Goal: Task Accomplishment & Management: Use online tool/utility

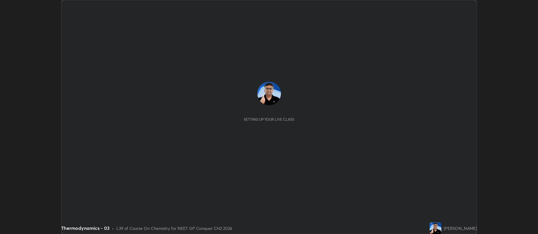
scroll to position [234, 538]
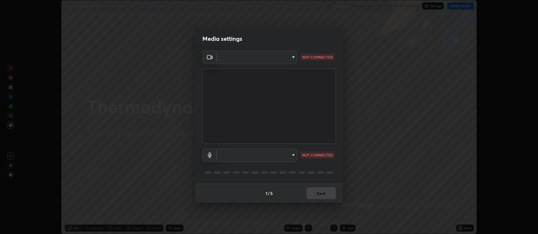
type input "5db75064d966c38022f0861f891c2b2deb8a9bf9a9a5a4ce251b0e0f2e365e36"
type input "default"
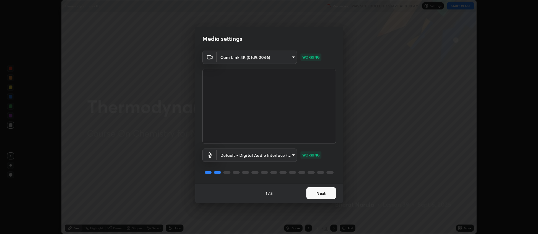
click at [317, 197] on button "Next" at bounding box center [321, 193] width 30 height 12
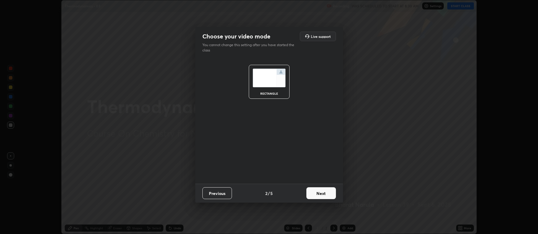
click at [316, 196] on button "Next" at bounding box center [321, 193] width 30 height 12
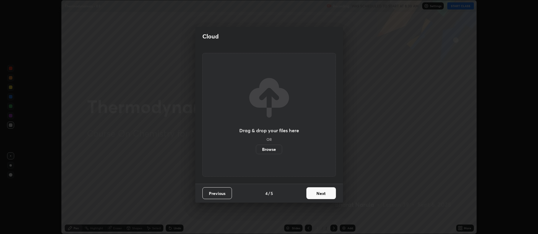
click at [315, 195] on button "Next" at bounding box center [321, 193] width 30 height 12
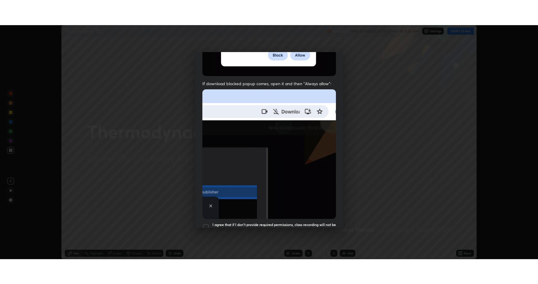
scroll to position [120, 0]
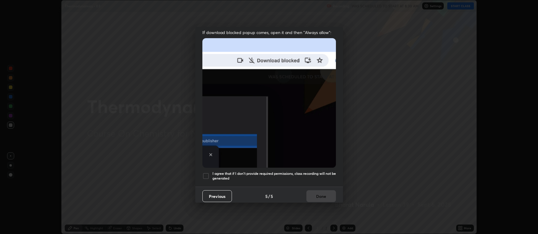
click at [212, 172] on div "I agree that if I don't provide required permissions, class recording will not …" at bounding box center [269, 175] width 134 height 7
click at [310, 192] on button "Done" at bounding box center [321, 196] width 30 height 12
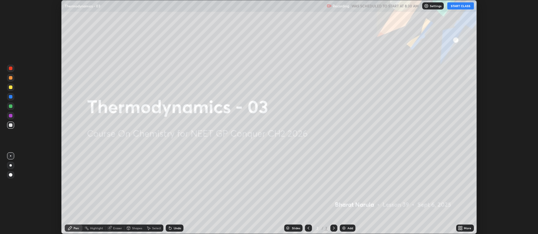
click at [455, 6] on button "START CLASS" at bounding box center [460, 5] width 27 height 7
click at [343, 228] on img at bounding box center [344, 227] width 5 height 5
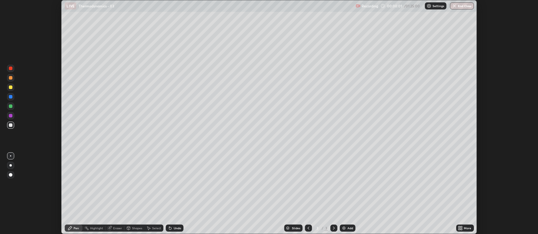
click at [460, 229] on icon at bounding box center [459, 228] width 1 height 1
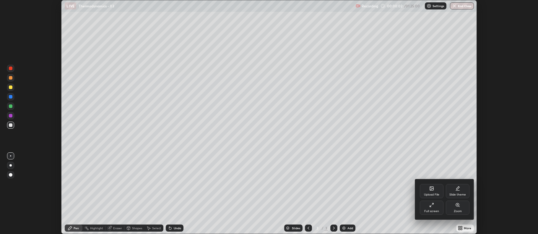
click at [433, 204] on icon at bounding box center [432, 203] width 1 height 1
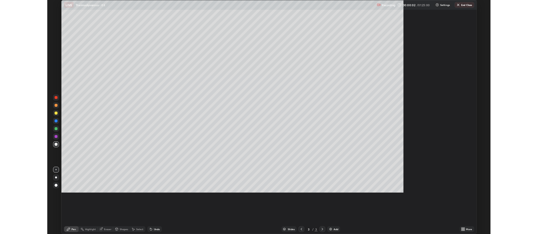
scroll to position [284, 538]
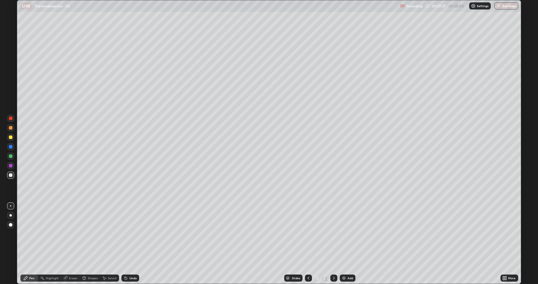
click at [13, 216] on div at bounding box center [10, 215] width 7 height 7
click at [11, 176] on div at bounding box center [11, 175] width 4 height 4
click at [11, 166] on div at bounding box center [11, 166] width 4 height 4
click at [10, 148] on div at bounding box center [11, 147] width 4 height 4
click at [10, 175] on div at bounding box center [11, 175] width 4 height 4
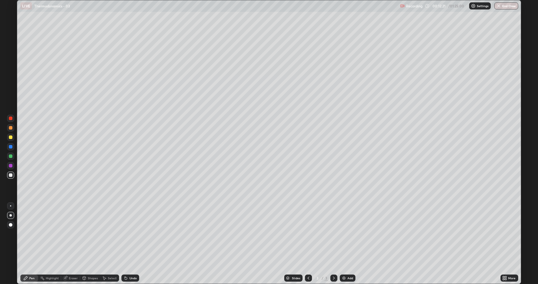
click at [71, 233] on div "Eraser" at bounding box center [73, 277] width 9 height 3
click at [26, 233] on icon at bounding box center [26, 278] width 4 height 4
click at [10, 128] on div at bounding box center [11, 128] width 4 height 4
click at [342, 233] on img at bounding box center [344, 277] width 5 height 5
click at [11, 174] on div at bounding box center [11, 175] width 4 height 4
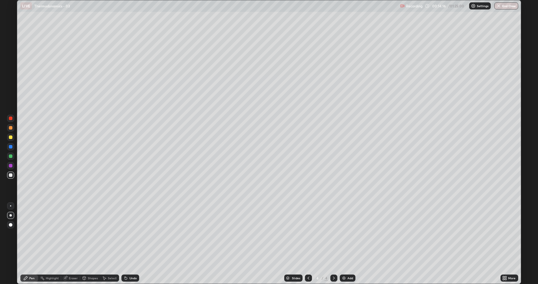
click at [129, 233] on div "Undo" at bounding box center [132, 277] width 7 height 3
click at [131, 233] on div "Undo" at bounding box center [132, 277] width 7 height 3
click at [29, 233] on div "Pen" at bounding box center [29, 277] width 18 height 7
click at [125, 233] on icon at bounding box center [126, 278] width 2 height 2
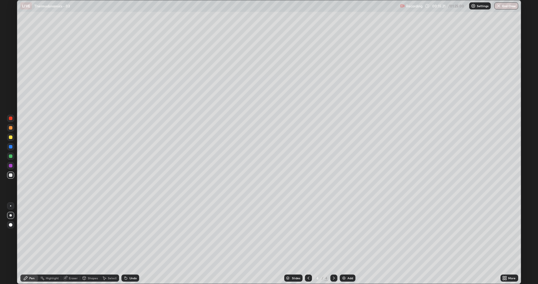
click at [308, 233] on icon at bounding box center [309, 277] width 2 height 3
click at [333, 233] on icon at bounding box center [334, 277] width 5 height 5
click at [128, 233] on div "Undo" at bounding box center [130, 277] width 18 height 7
click at [129, 233] on div "Undo" at bounding box center [130, 277] width 18 height 7
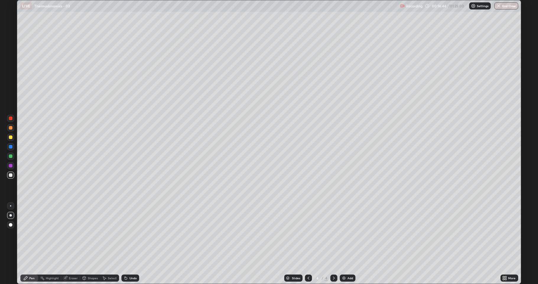
click at [129, 233] on div "Undo" at bounding box center [130, 277] width 18 height 7
click at [129, 233] on div "Undo" at bounding box center [132, 277] width 7 height 3
click at [130, 233] on div "Undo" at bounding box center [130, 277] width 18 height 7
click at [129, 233] on div "Undo" at bounding box center [132, 277] width 7 height 3
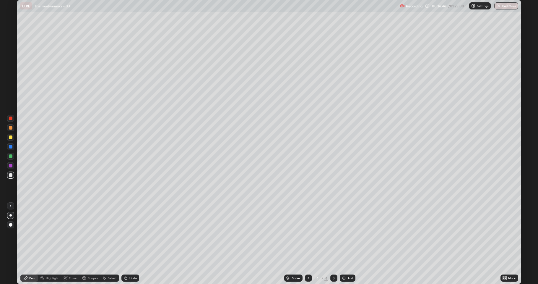
click at [129, 233] on div "Undo" at bounding box center [132, 277] width 7 height 3
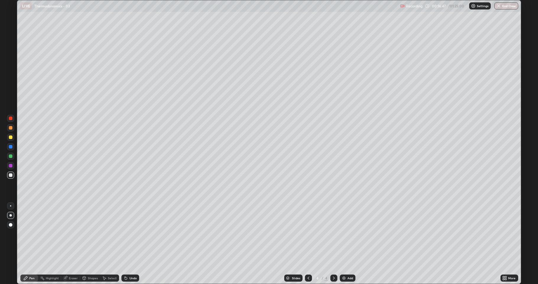
click at [129, 233] on div "Undo" at bounding box center [132, 277] width 7 height 3
click at [309, 233] on icon at bounding box center [308, 277] width 5 height 5
click at [334, 233] on icon at bounding box center [334, 277] width 5 height 5
click at [344, 233] on img at bounding box center [344, 277] width 5 height 5
click at [131, 233] on div "Undo" at bounding box center [132, 277] width 7 height 3
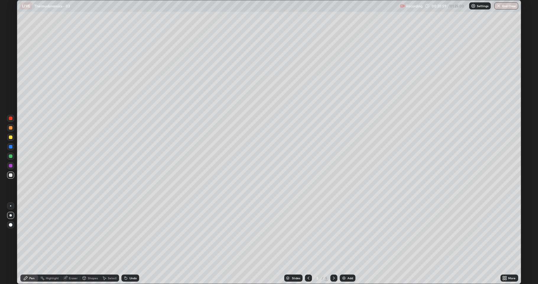
click at [134, 233] on div "Undo" at bounding box center [132, 277] width 7 height 3
click at [133, 233] on div "Undo" at bounding box center [132, 277] width 7 height 3
click at [66, 233] on icon at bounding box center [65, 278] width 4 height 4
click at [26, 233] on icon at bounding box center [26, 278] width 4 height 4
click at [343, 233] on img at bounding box center [344, 277] width 5 height 5
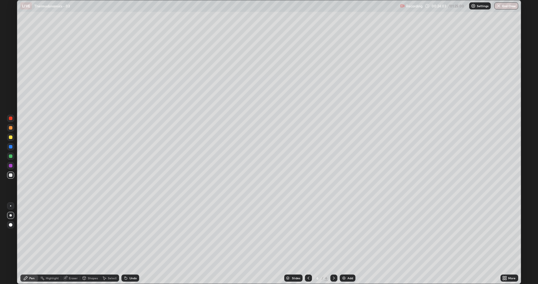
click at [306, 233] on div at bounding box center [308, 277] width 7 height 7
click at [334, 233] on icon at bounding box center [334, 277] width 5 height 5
click at [11, 137] on div at bounding box center [11, 137] width 4 height 4
click at [9, 155] on div at bounding box center [11, 156] width 4 height 4
click at [129, 233] on div "Undo" at bounding box center [132, 277] width 7 height 3
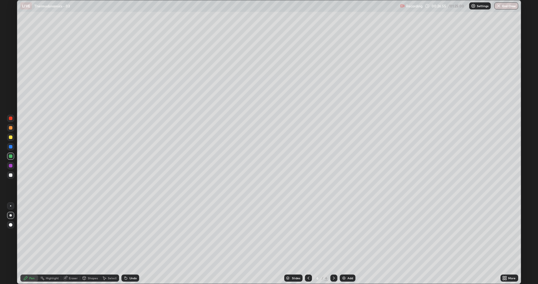
click at [11, 175] on div at bounding box center [11, 175] width 4 height 4
click at [308, 233] on icon at bounding box center [309, 277] width 2 height 3
click at [308, 233] on icon at bounding box center [308, 277] width 5 height 5
click at [307, 233] on icon at bounding box center [308, 277] width 5 height 5
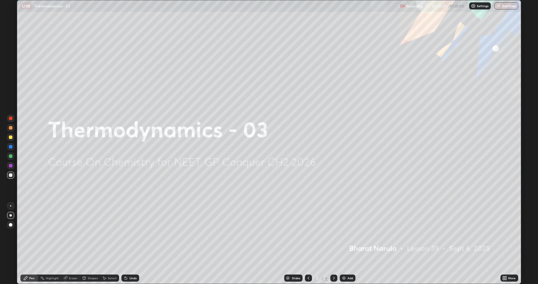
click at [333, 233] on icon at bounding box center [334, 277] width 5 height 5
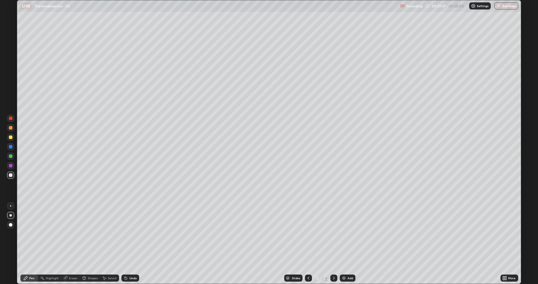
click at [333, 233] on icon at bounding box center [334, 277] width 5 height 5
click at [308, 233] on icon at bounding box center [308, 277] width 5 height 5
click at [333, 233] on icon at bounding box center [334, 277] width 5 height 5
click at [334, 233] on icon at bounding box center [334, 277] width 5 height 5
click at [335, 233] on icon at bounding box center [334, 277] width 5 height 5
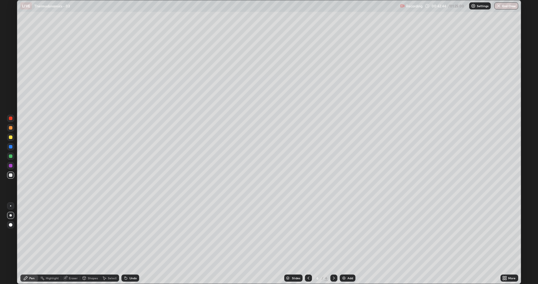
click at [345, 233] on img at bounding box center [344, 277] width 5 height 5
click at [126, 233] on icon at bounding box center [126, 278] width 2 height 2
click at [12, 137] on div at bounding box center [11, 137] width 4 height 4
click at [11, 176] on div at bounding box center [11, 175] width 4 height 4
click at [12, 139] on div at bounding box center [11, 137] width 4 height 4
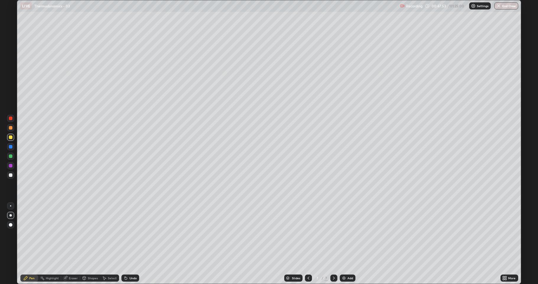
click at [344, 233] on img at bounding box center [344, 277] width 5 height 5
click at [11, 174] on div at bounding box center [11, 175] width 4 height 4
click at [66, 233] on icon at bounding box center [65, 277] width 3 height 3
click at [27, 233] on icon at bounding box center [25, 277] width 5 height 5
click at [10, 138] on div at bounding box center [11, 137] width 4 height 4
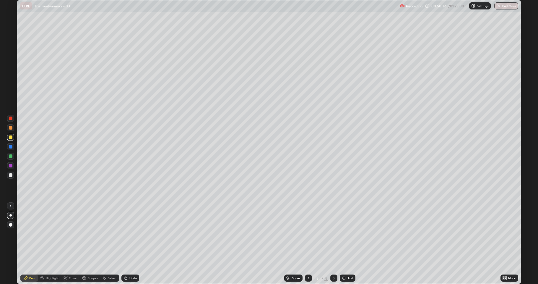
click at [128, 233] on div "Undo" at bounding box center [130, 277] width 18 height 7
click at [14, 166] on div at bounding box center [10, 165] width 7 height 7
click at [11, 175] on div at bounding box center [11, 175] width 4 height 4
click at [344, 233] on img at bounding box center [344, 277] width 5 height 5
click at [68, 233] on div "Eraser" at bounding box center [70, 277] width 19 height 7
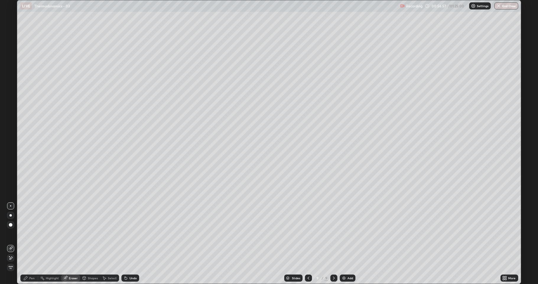
click at [30, 233] on div "Pen" at bounding box center [31, 277] width 5 height 3
click at [11, 139] on div at bounding box center [10, 137] width 7 height 7
click at [130, 233] on div "Undo" at bounding box center [132, 277] width 7 height 3
click at [129, 233] on div "Undo" at bounding box center [132, 277] width 7 height 3
click at [130, 233] on div "Undo" at bounding box center [130, 277] width 18 height 7
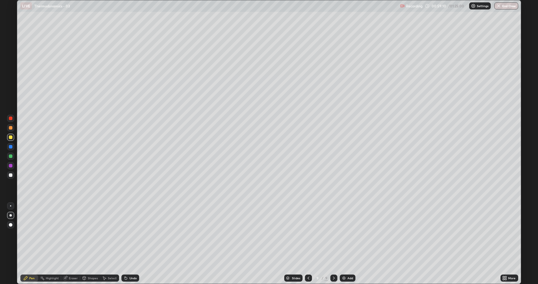
click at [70, 233] on div "Eraser" at bounding box center [73, 277] width 9 height 3
click at [30, 233] on div "Pen" at bounding box center [29, 277] width 18 height 7
click at [64, 233] on icon at bounding box center [65, 278] width 4 height 4
click at [27, 233] on div "Pen" at bounding box center [29, 277] width 18 height 7
click at [10, 174] on div at bounding box center [11, 175] width 4 height 4
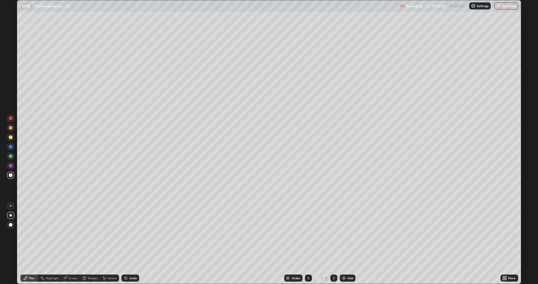
click at [343, 233] on img at bounding box center [344, 277] width 5 height 5
click at [11, 139] on div at bounding box center [11, 137] width 4 height 4
click at [10, 175] on div at bounding box center [11, 175] width 4 height 4
click at [12, 129] on div at bounding box center [11, 128] width 4 height 4
click at [8, 175] on div at bounding box center [10, 174] width 7 height 7
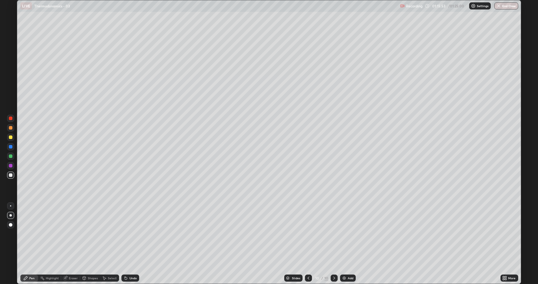
click at [11, 137] on div at bounding box center [11, 137] width 4 height 4
click at [10, 176] on div at bounding box center [11, 175] width 4 height 4
click at [129, 233] on div "Undo" at bounding box center [132, 277] width 7 height 3
click at [9, 121] on div at bounding box center [10, 118] width 7 height 7
click at [503, 5] on button "End Class" at bounding box center [506, 5] width 23 height 7
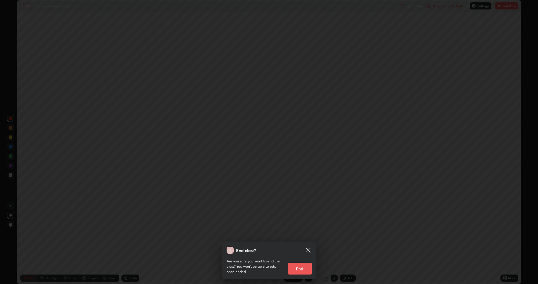
click at [303, 233] on button "End" at bounding box center [300, 268] width 24 height 12
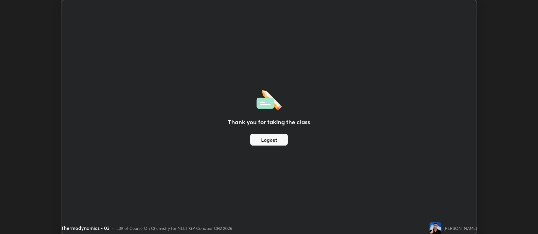
scroll to position [29319, 29015]
